Goal: Task Accomplishment & Management: Use online tool/utility

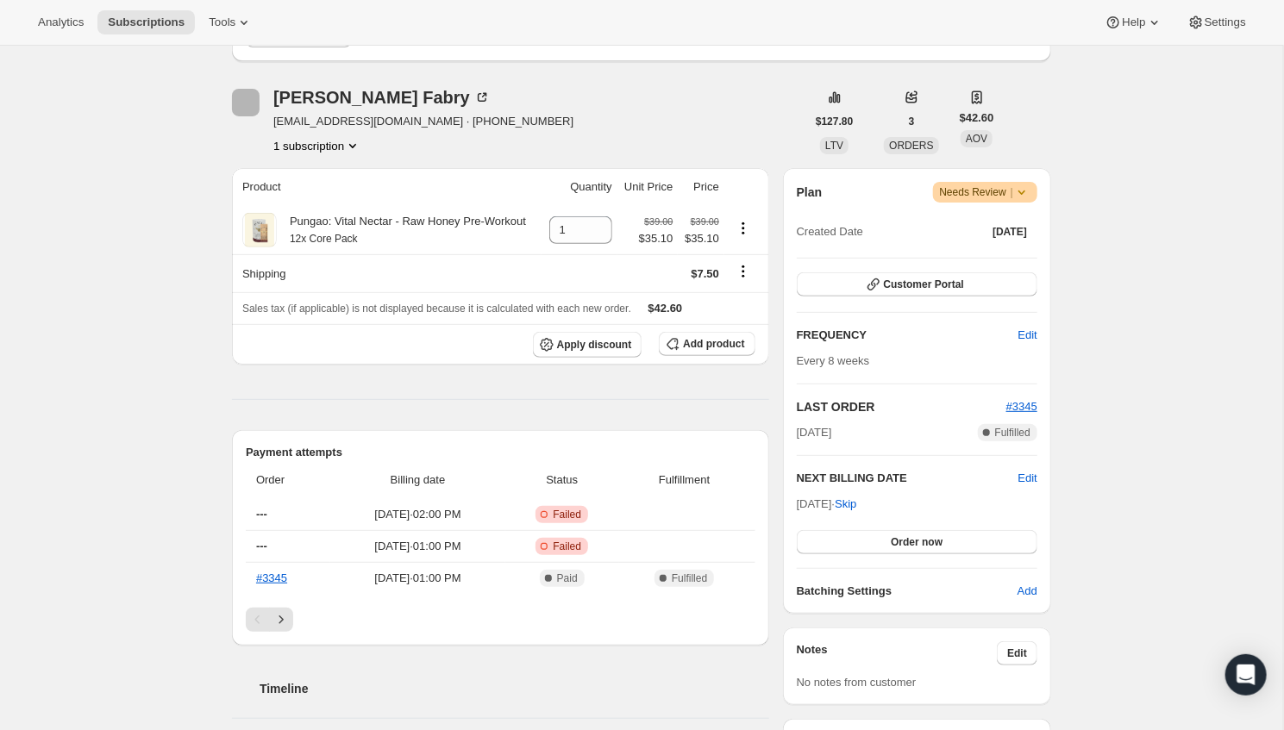
scroll to position [185, 0]
click at [689, 352] on span "Add product" at bounding box center [713, 345] width 61 height 14
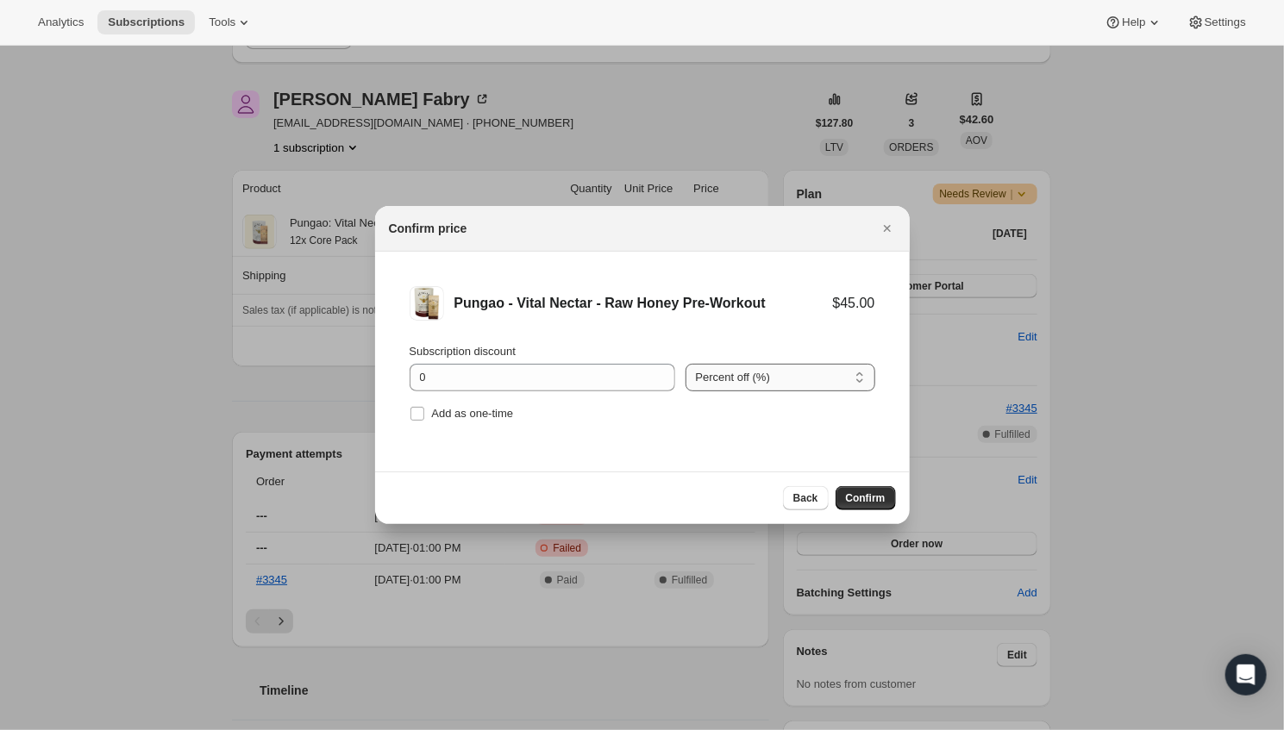
select select "fixed"
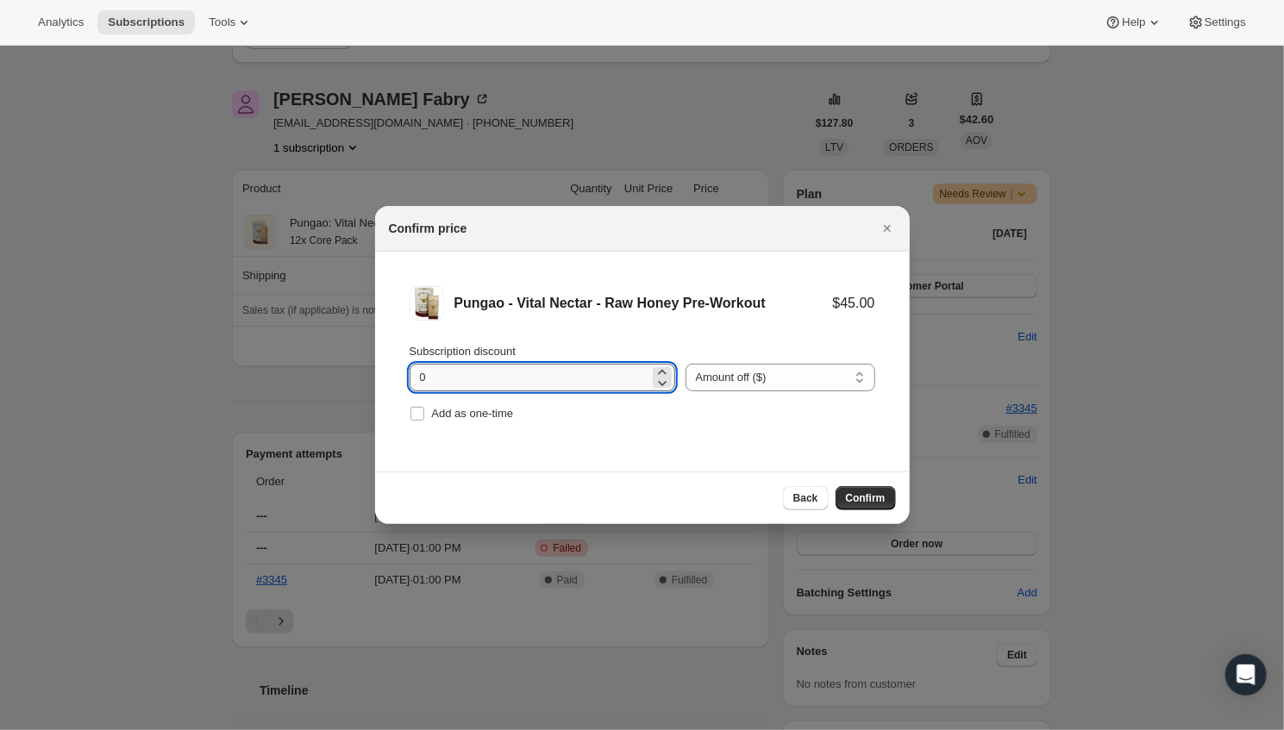
click at [538, 367] on input "0" at bounding box center [530, 378] width 240 height 28
type input "9.90"
click at [859, 495] on span "Confirm" at bounding box center [866, 499] width 40 height 14
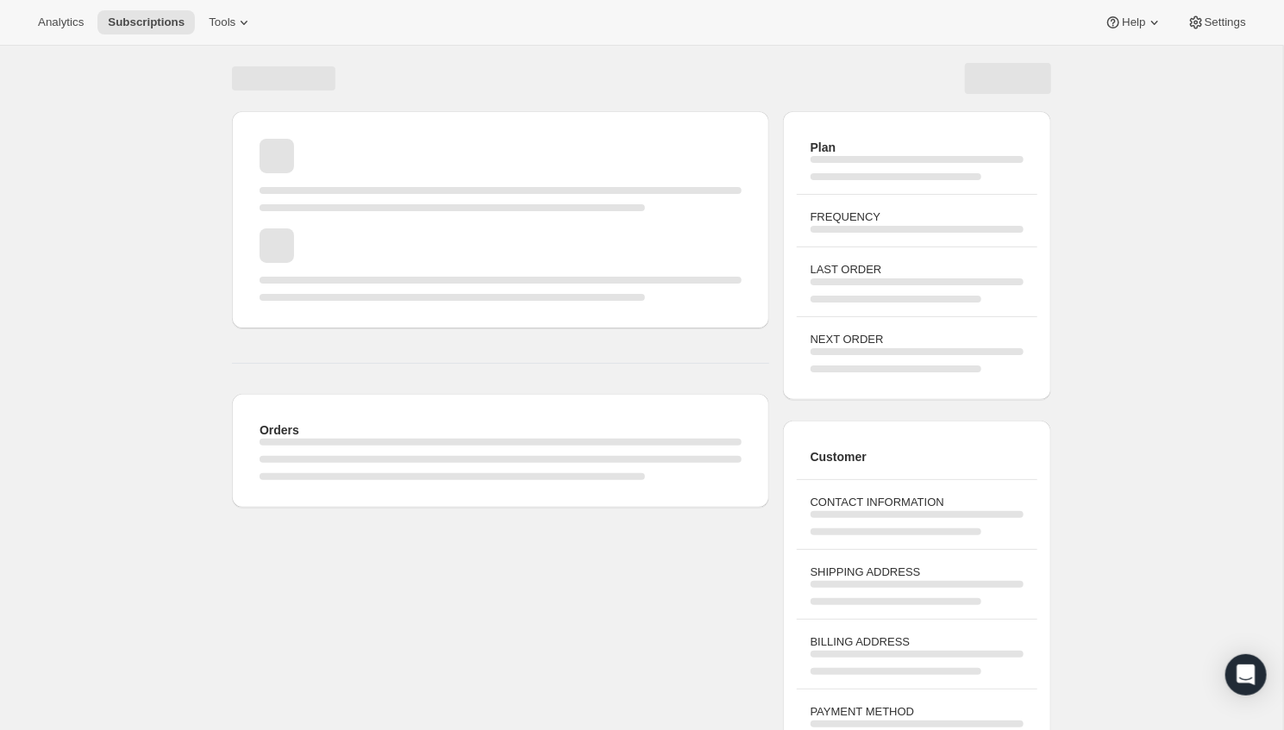
scroll to position [47, 0]
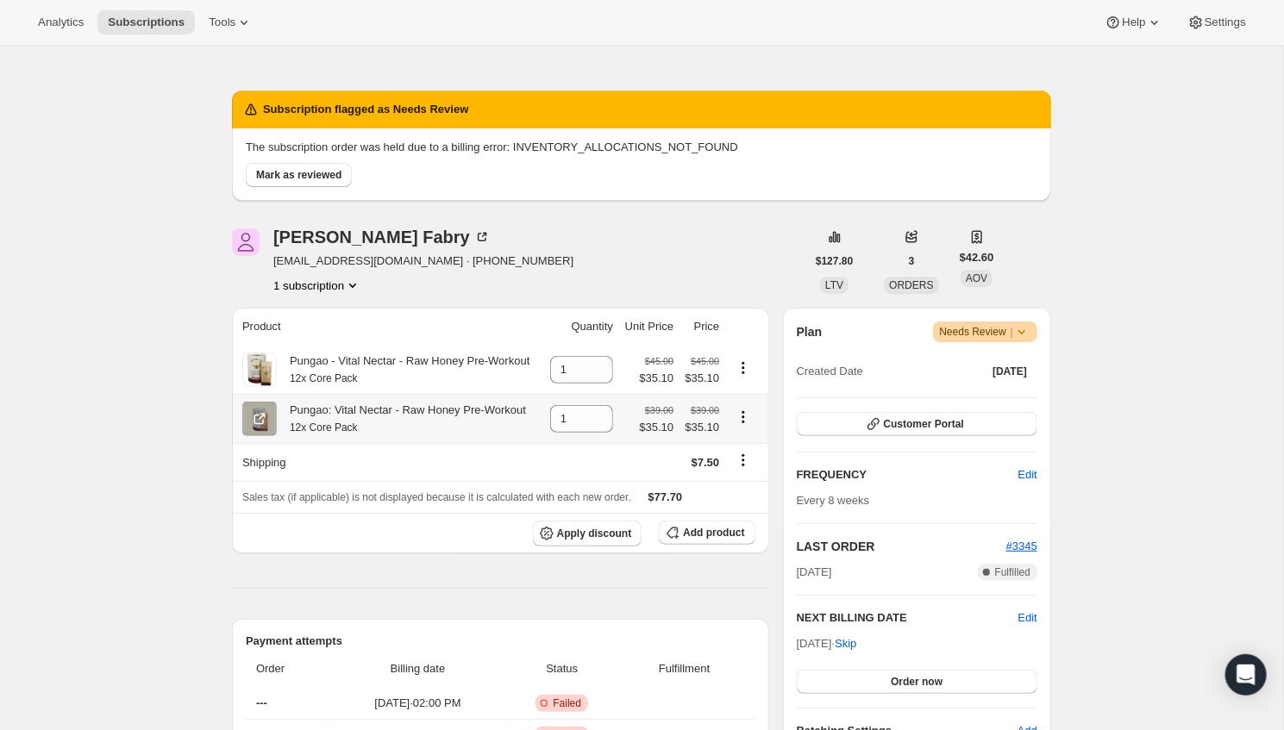
click at [746, 426] on icon "Product actions" at bounding box center [743, 417] width 17 height 17
click at [745, 418] on icon "Product actions" at bounding box center [744, 417] width 3 height 3
click at [749, 471] on span "Swap variant" at bounding box center [743, 479] width 65 height 17
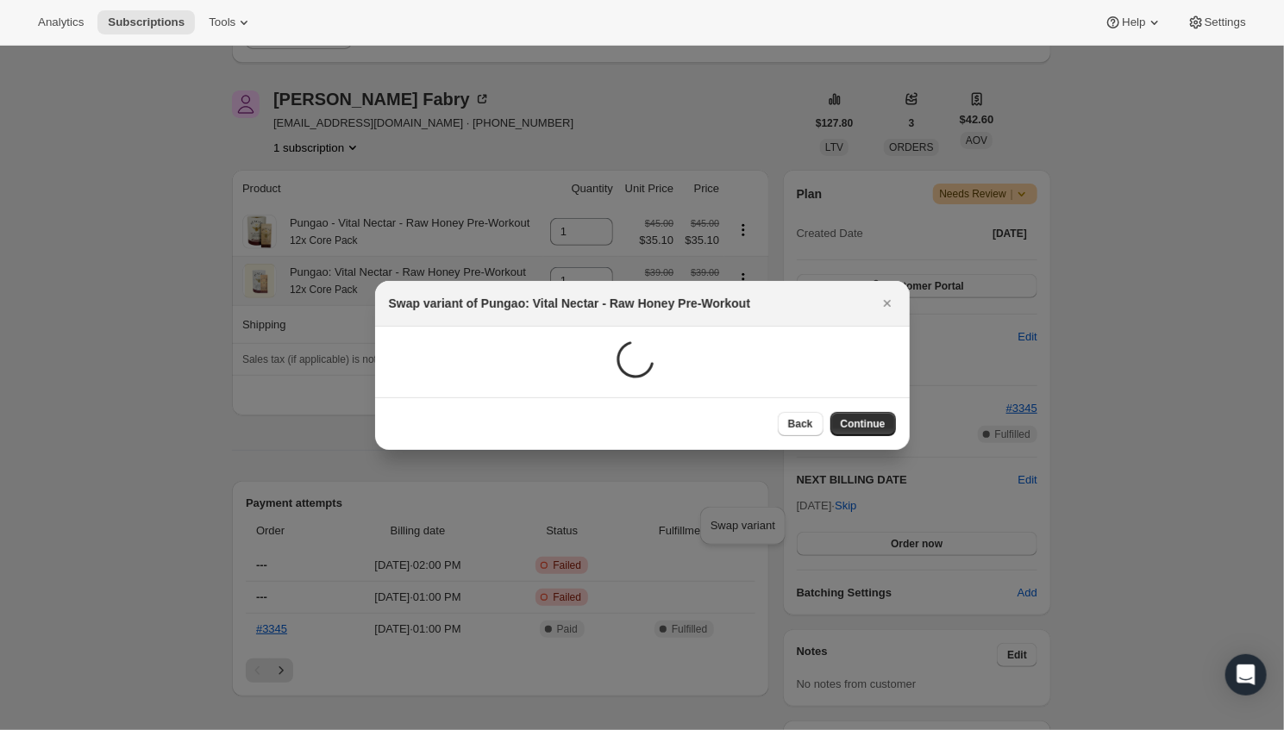
scroll to position [45, 0]
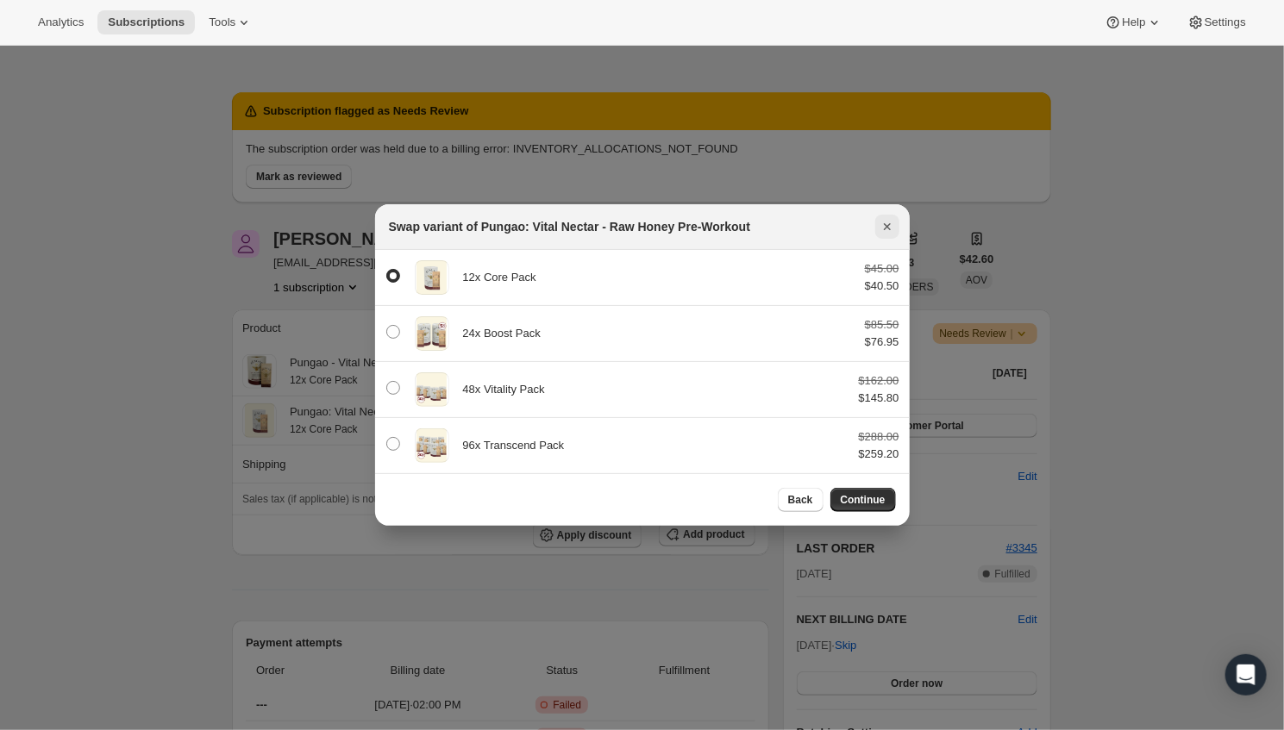
click at [890, 221] on icon "Close" at bounding box center [887, 226] width 17 height 17
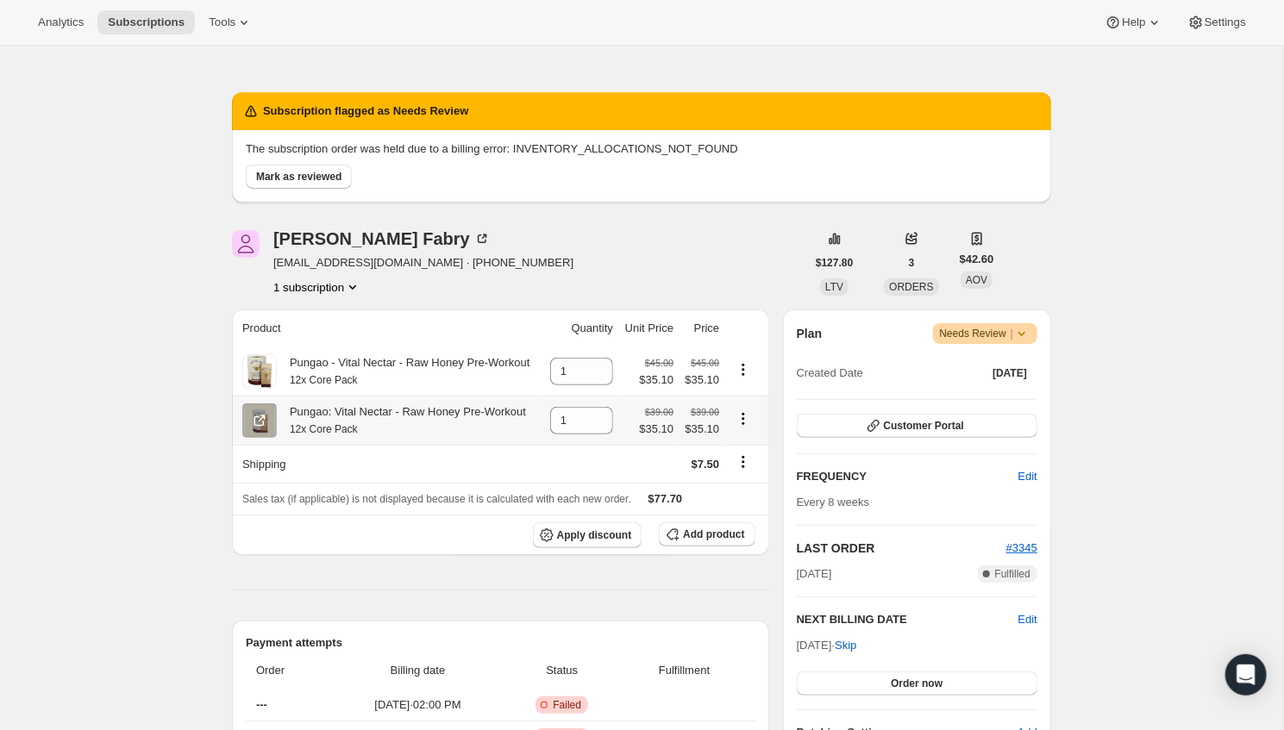
click at [744, 428] on icon "Product actions" at bounding box center [743, 419] width 17 height 17
click at [751, 428] on icon "Product actions" at bounding box center [743, 419] width 17 height 17
click at [751, 474] on span "Swap variant" at bounding box center [743, 480] width 65 height 13
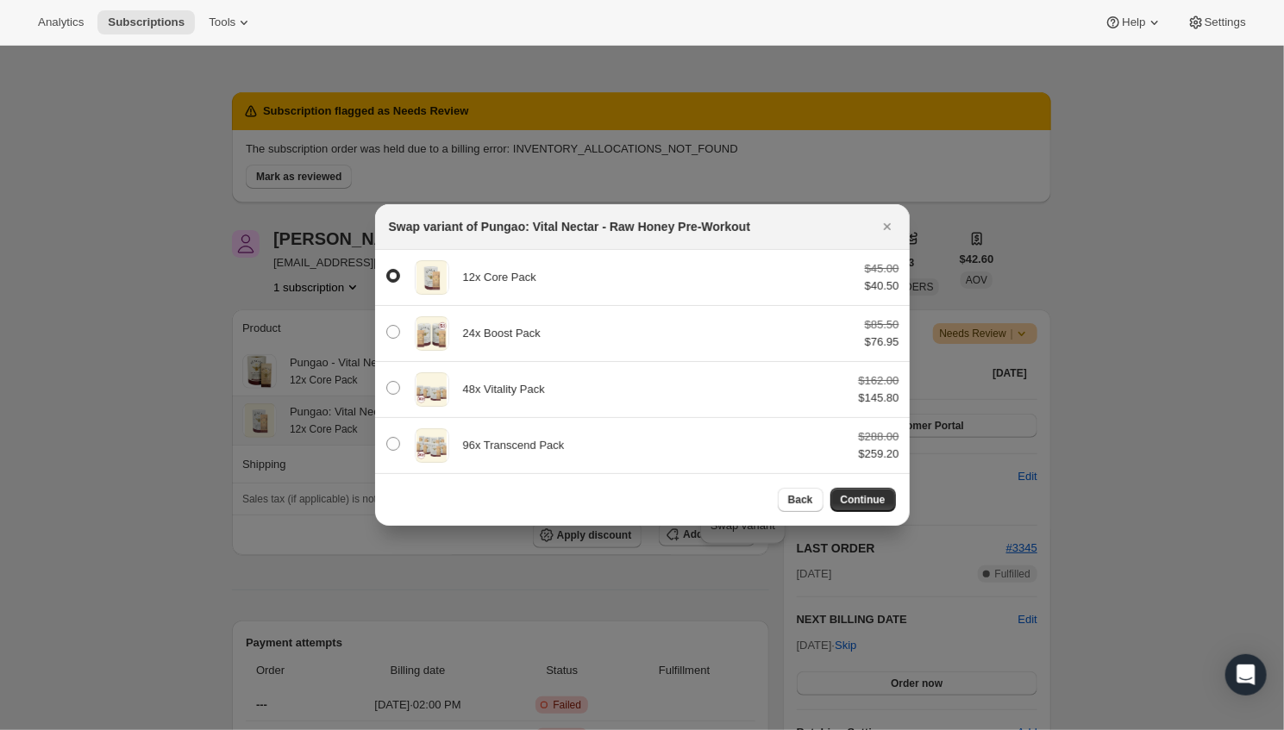
scroll to position [44, 0]
click at [881, 238] on button "Close" at bounding box center [887, 227] width 24 height 24
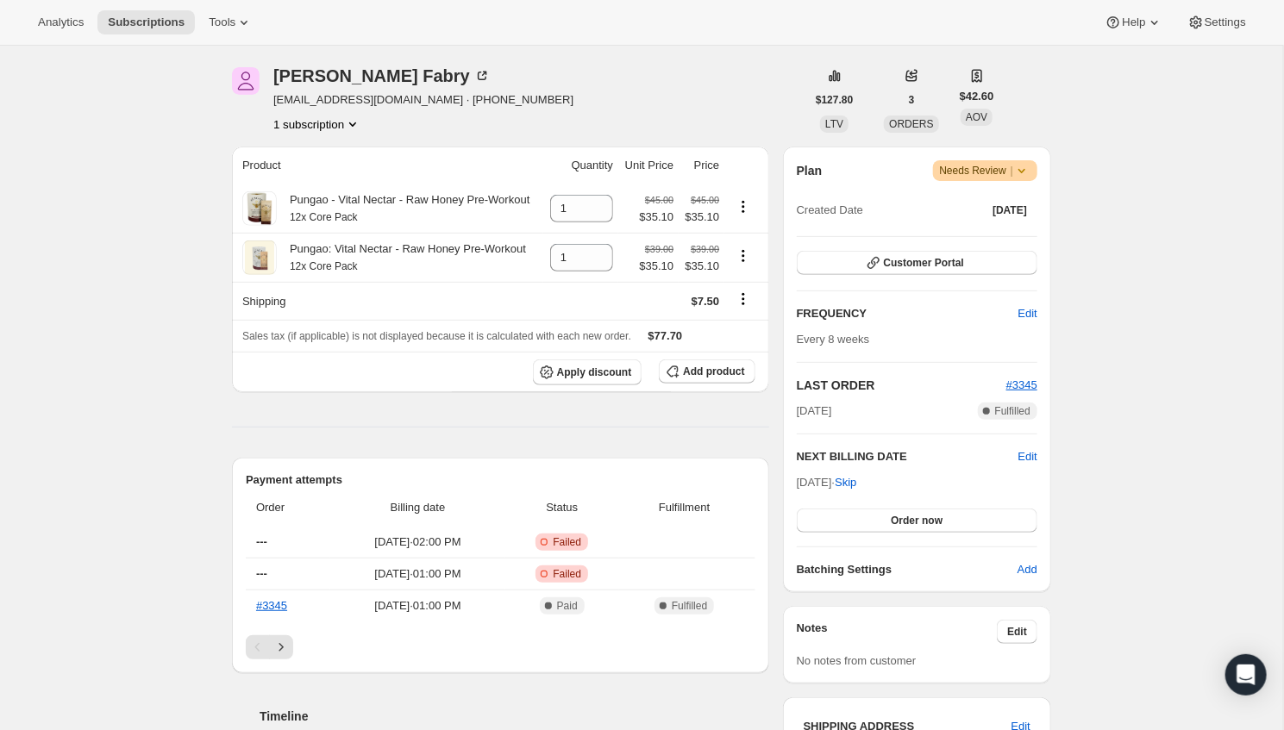
scroll to position [224, 0]
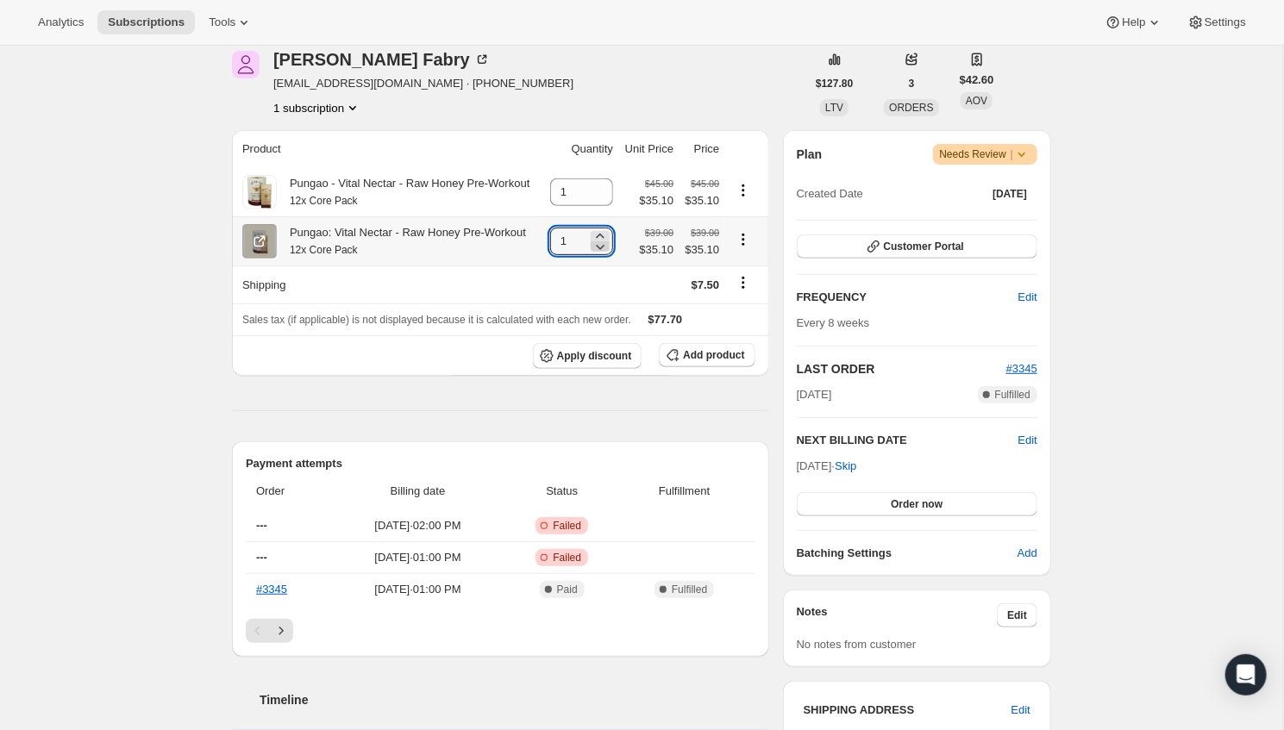
click at [596, 255] on icon at bounding box center [600, 246] width 17 height 17
type input "0"
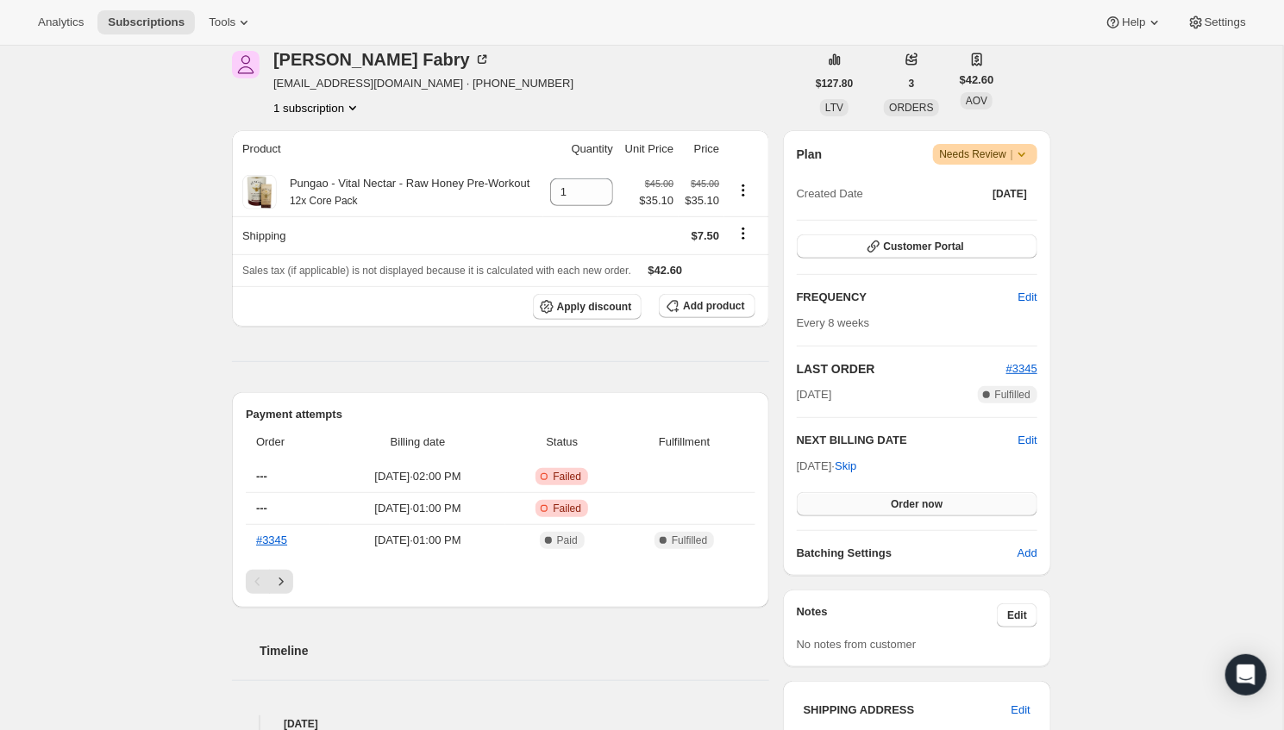
click at [924, 503] on span "Order now" at bounding box center [917, 505] width 52 height 14
click at [924, 503] on span "Click to confirm" at bounding box center [917, 505] width 78 height 14
